Goal: Find specific page/section: Find specific page/section

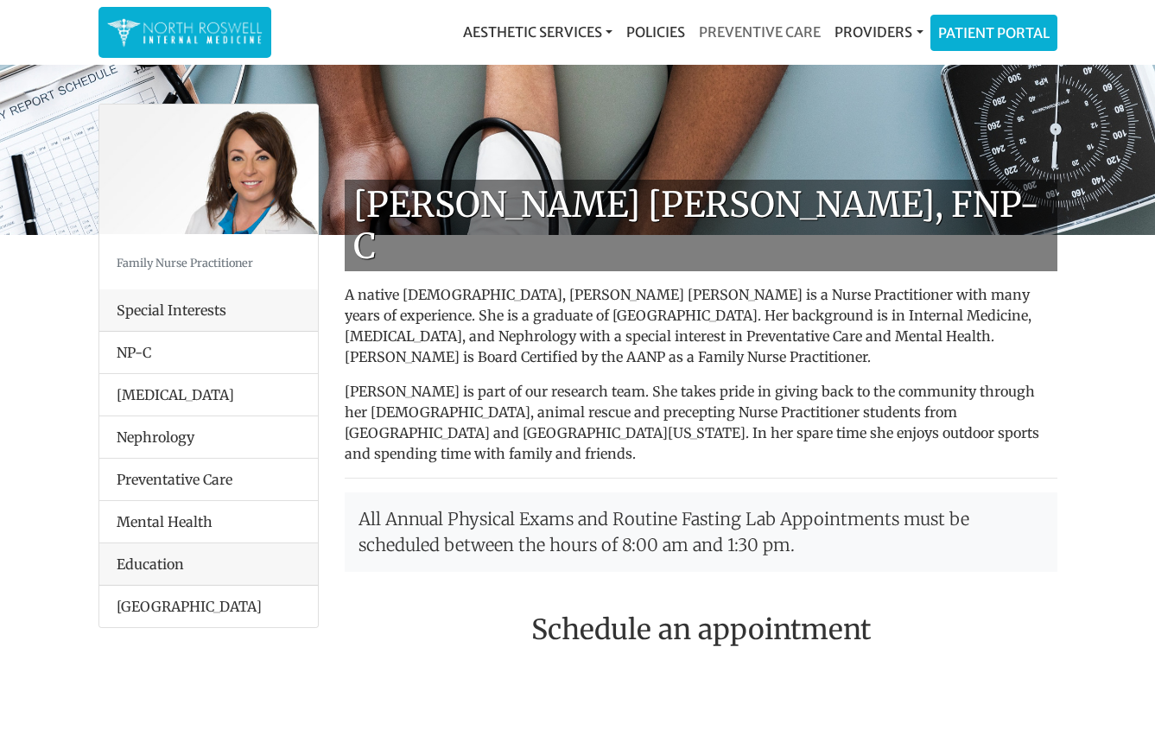
click at [753, 32] on link "Preventive Care" at bounding box center [760, 32] width 136 height 35
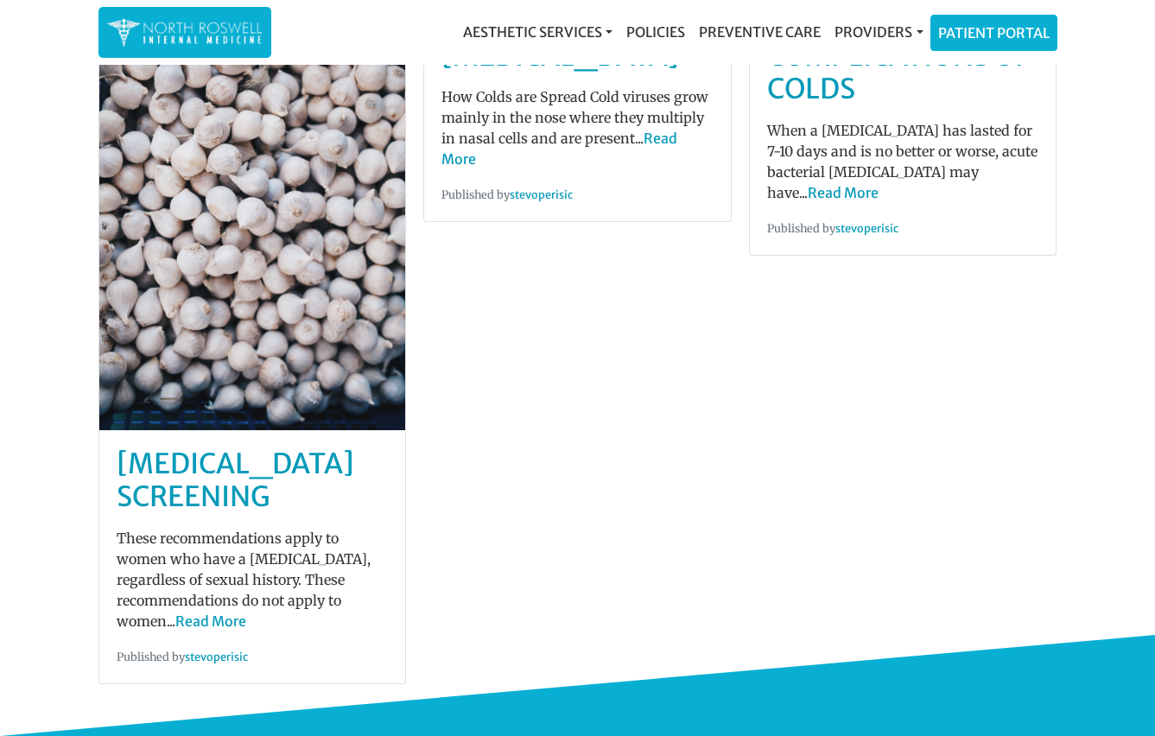
scroll to position [432, 0]
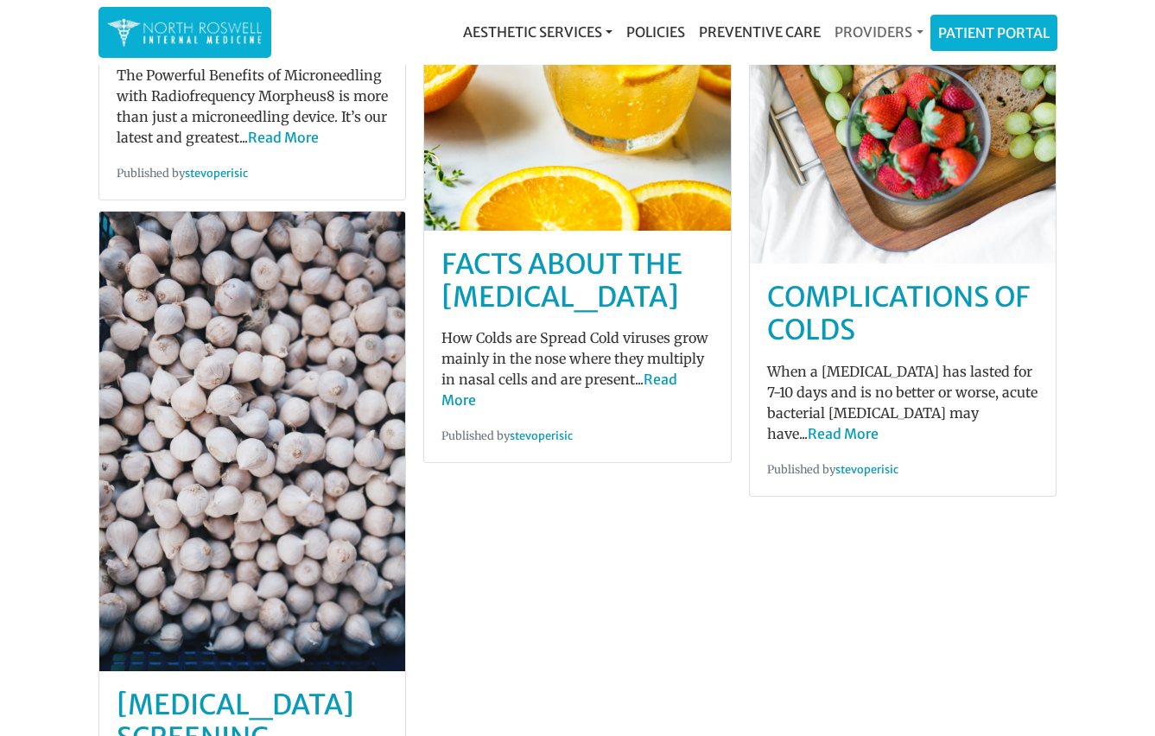
click at [914, 29] on link "Providers" at bounding box center [878, 32] width 102 height 35
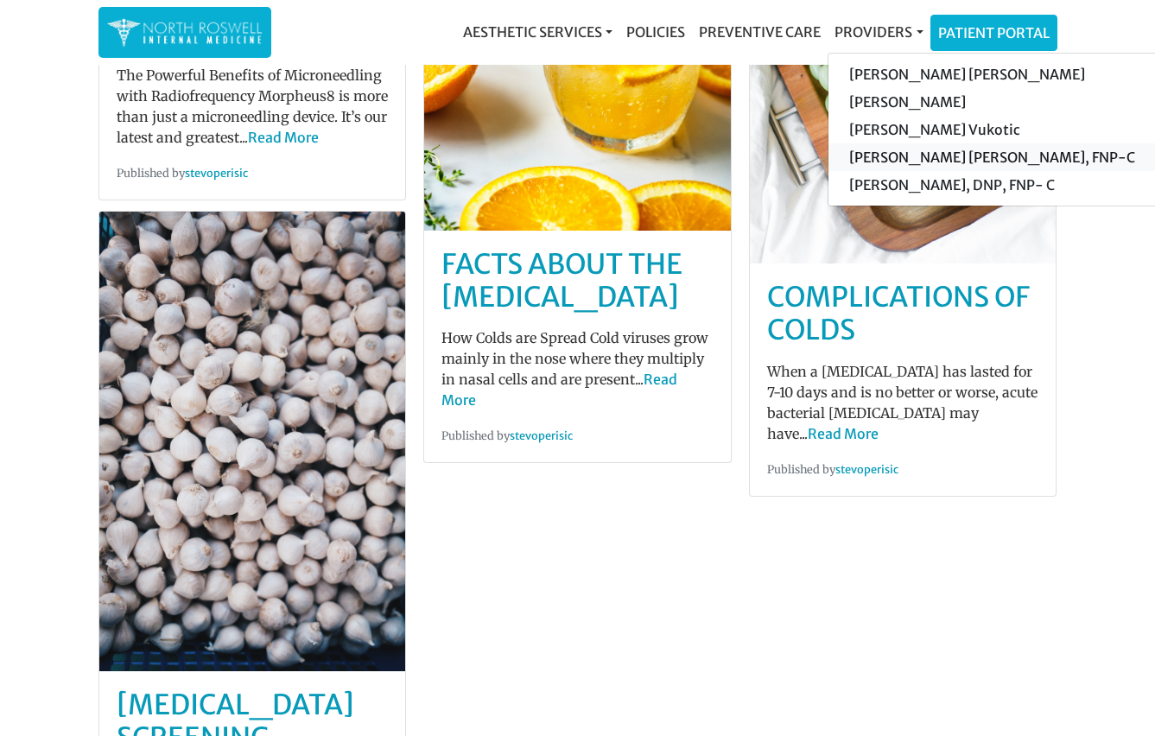
click at [938, 155] on link "[PERSON_NAME] [PERSON_NAME], FNP-C" at bounding box center [991, 157] width 327 height 28
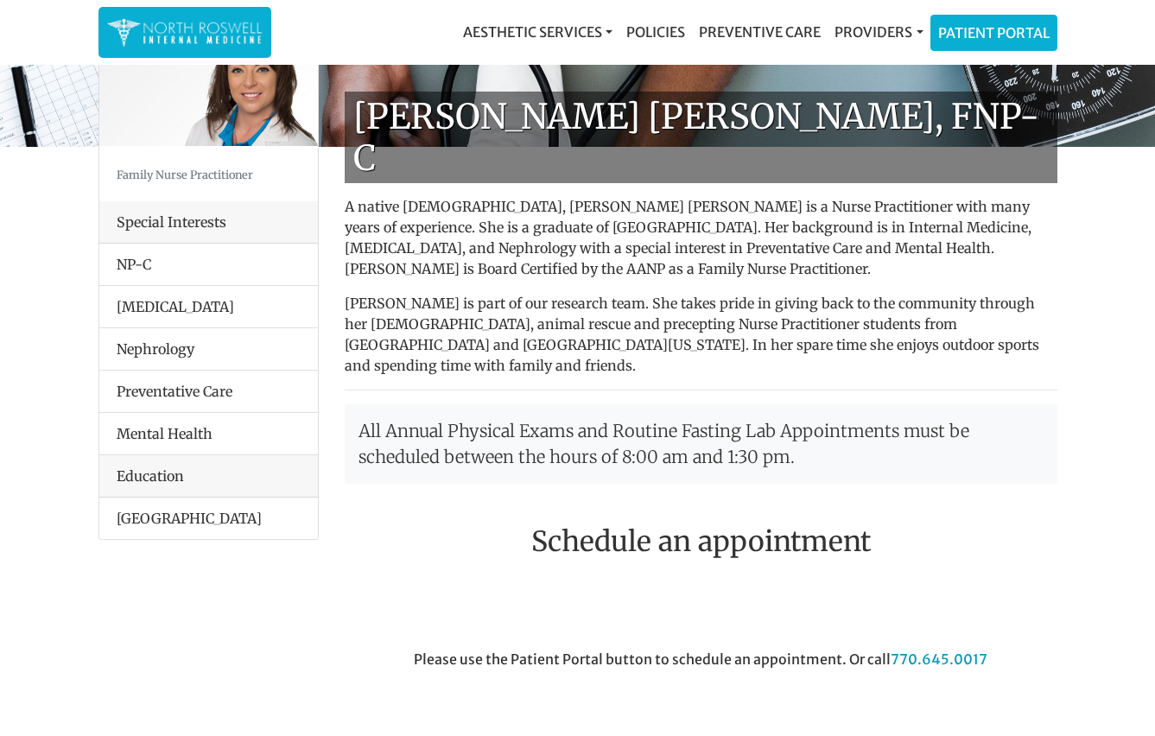
scroll to position [173, 0]
